Goal: Transaction & Acquisition: Purchase product/service

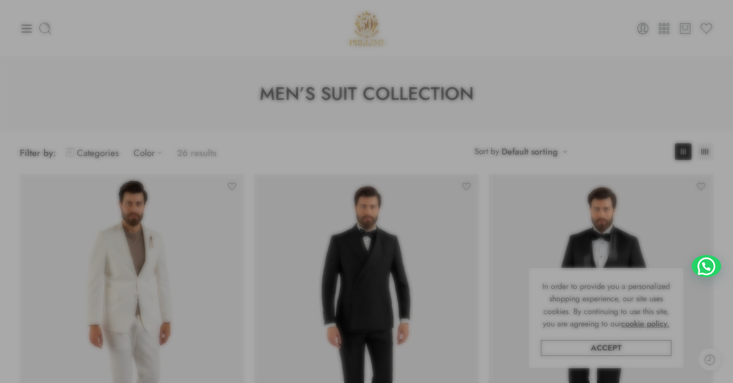
click at [22, 27] on div at bounding box center [366, 191] width 733 height 383
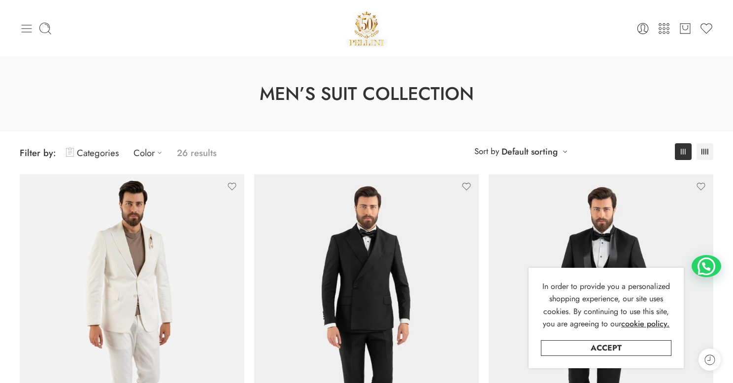
click at [26, 27] on icon at bounding box center [27, 29] width 14 height 14
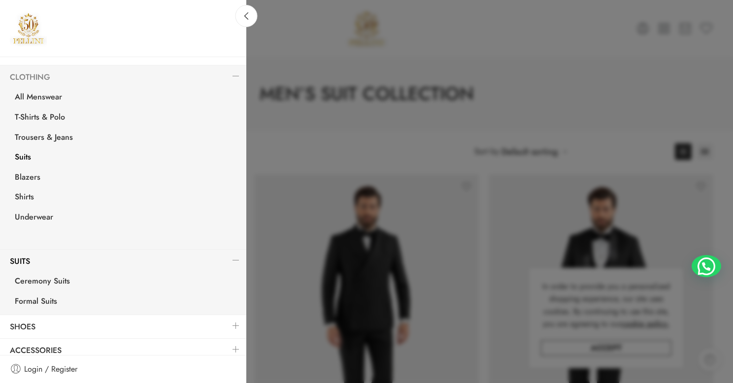
scroll to position [101, 0]
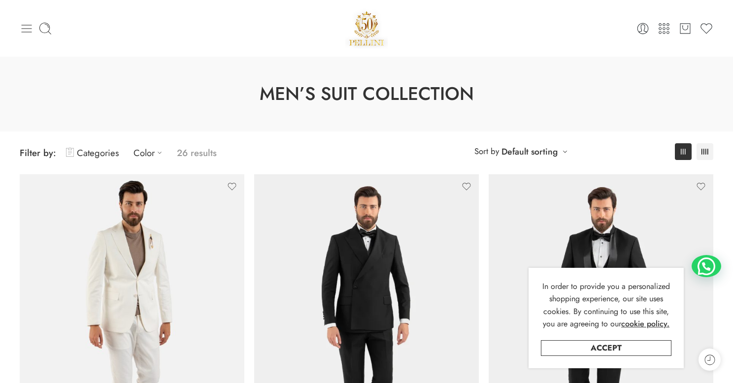
click at [22, 28] on icon at bounding box center [27, 29] width 10 height 8
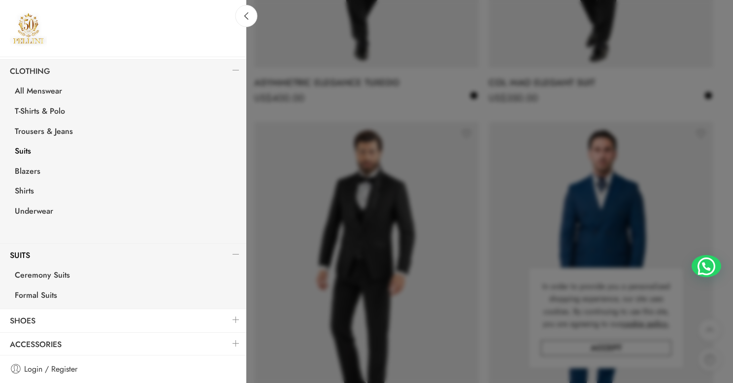
scroll to position [452, 0]
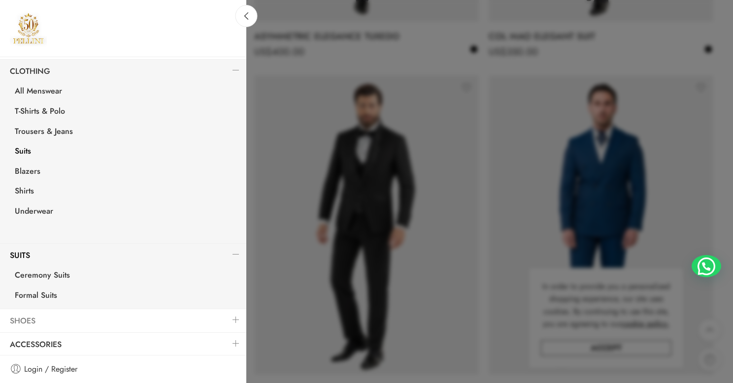
click at [24, 330] on link "Shoes" at bounding box center [123, 321] width 246 height 23
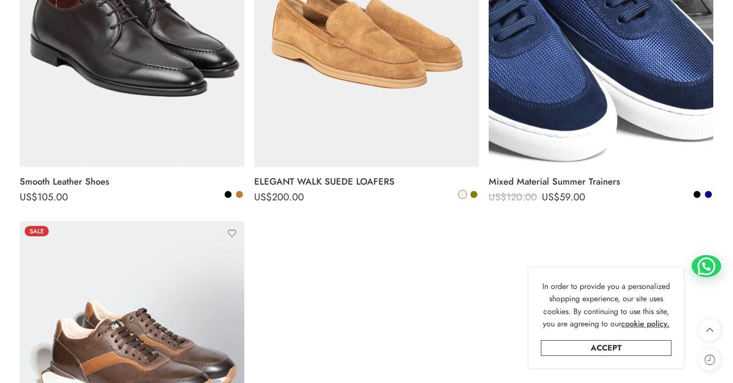
scroll to position [3866, 0]
